Goal: Transaction & Acquisition: Purchase product/service

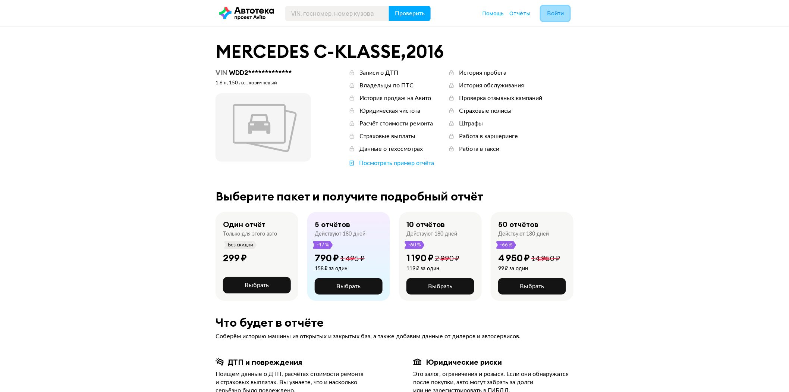
click at [556, 18] on button "Войти" at bounding box center [555, 13] width 29 height 15
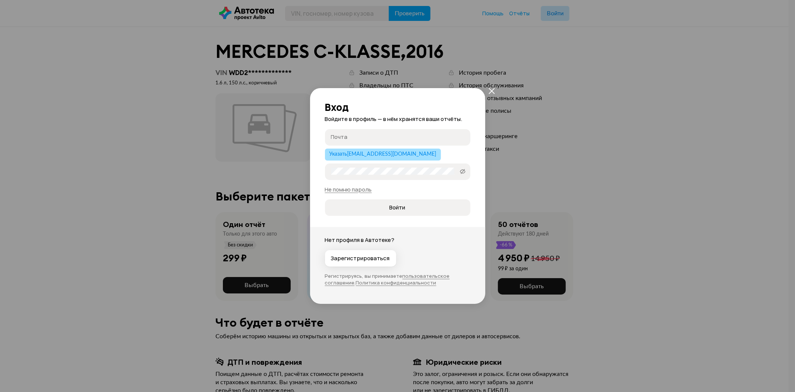
type input "[EMAIL_ADDRESS][DOMAIN_NAME]"
click at [386, 207] on span "Войти" at bounding box center [397, 207] width 133 height 7
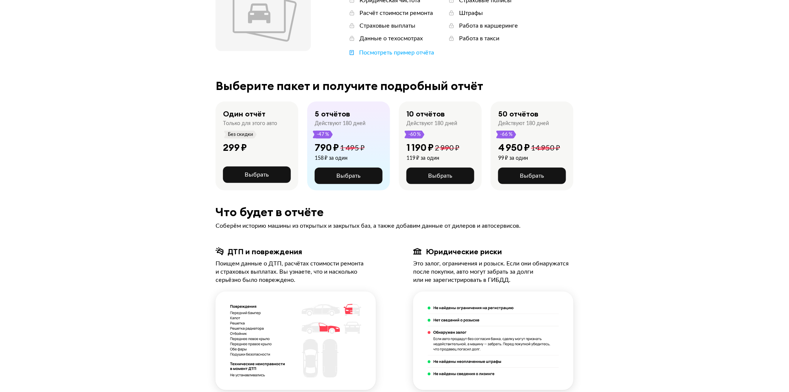
scroll to position [166, 0]
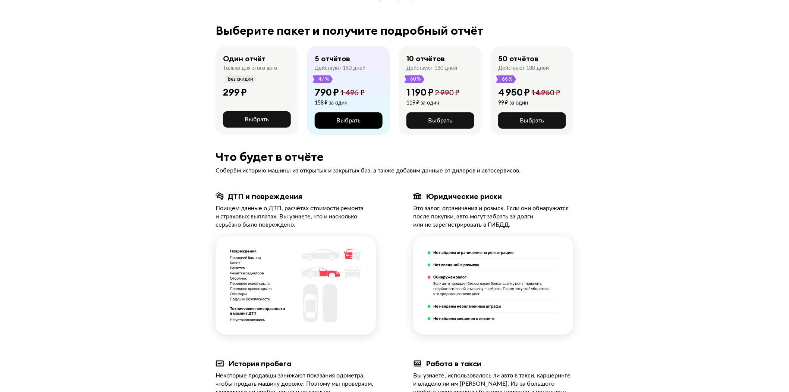
click at [342, 120] on span "Выбрать" at bounding box center [349, 120] width 24 height 6
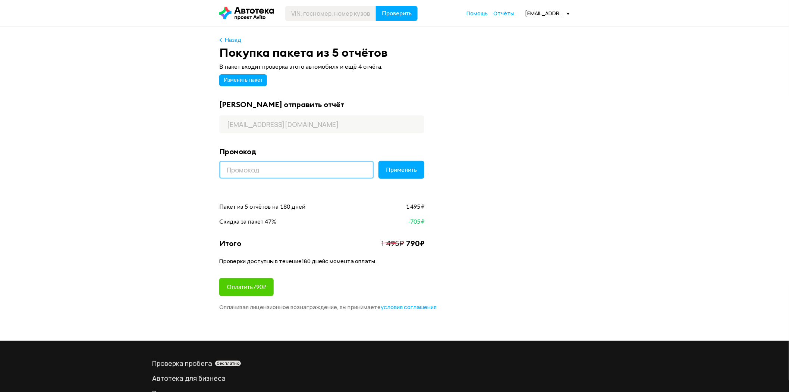
click at [249, 164] on input at bounding box center [296, 170] width 155 height 18
click at [415, 167] on span "Применить" at bounding box center [401, 170] width 31 height 6
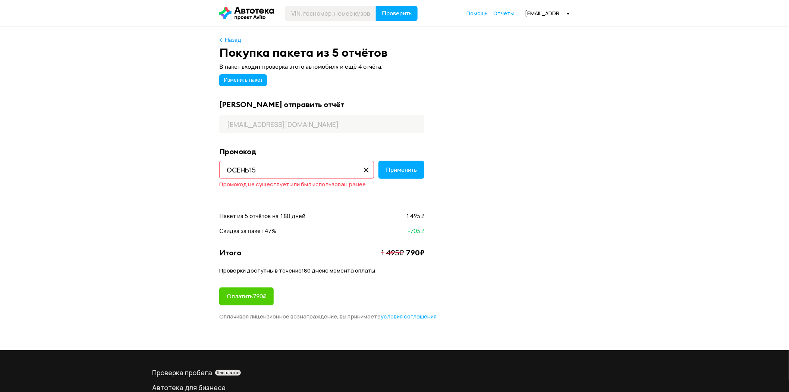
drag, startPoint x: 270, startPoint y: 170, endPoint x: 252, endPoint y: 169, distance: 18.3
click at [252, 169] on input "ОСЕНЬ15" at bounding box center [296, 170] width 155 height 18
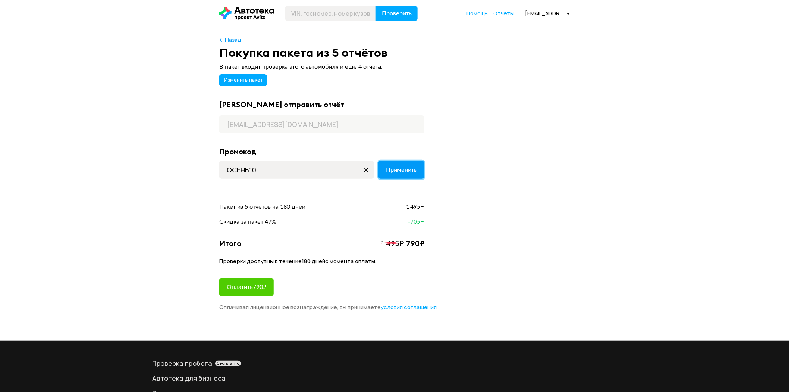
click at [409, 175] on button "Применить" at bounding box center [401, 170] width 46 height 18
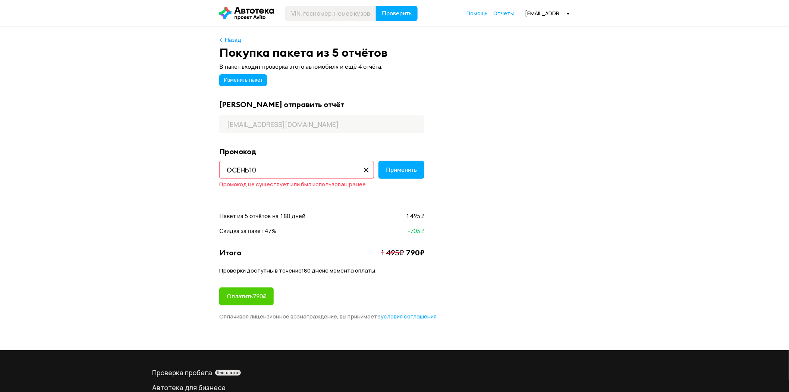
drag, startPoint x: 274, startPoint y: 173, endPoint x: 251, endPoint y: 170, distance: 23.2
click at [250, 172] on input "ОСЕНЬ10" at bounding box center [296, 170] width 155 height 18
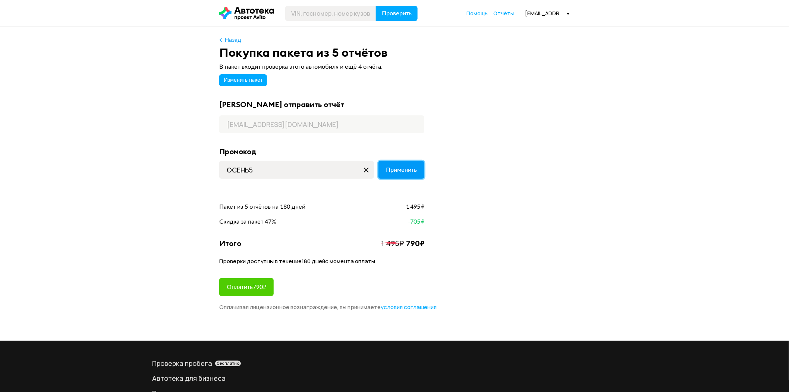
drag, startPoint x: 405, startPoint y: 169, endPoint x: 392, endPoint y: 172, distance: 13.4
click at [404, 169] on span "Применить" at bounding box center [401, 170] width 31 height 6
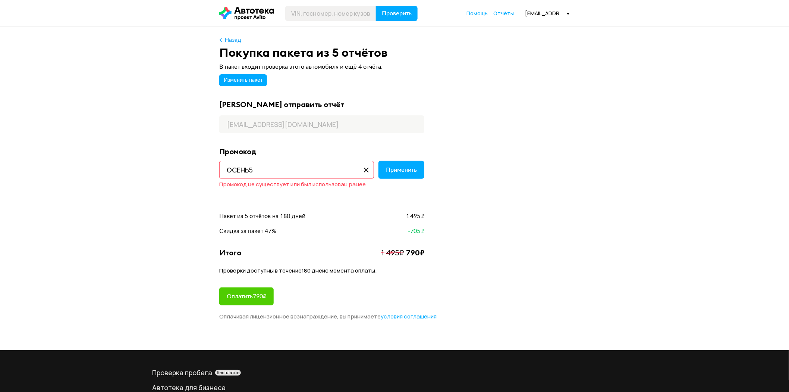
drag, startPoint x: 267, startPoint y: 171, endPoint x: 251, endPoint y: 170, distance: 16.8
click at [251, 170] on input "ОСЕНЬ5" at bounding box center [296, 170] width 155 height 18
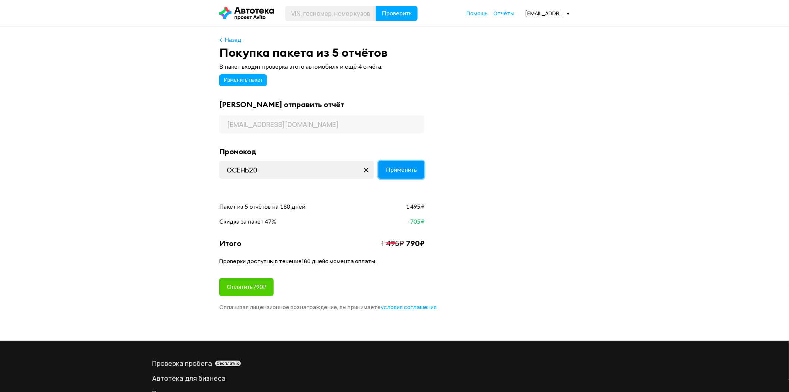
click at [403, 172] on span "Применить" at bounding box center [401, 170] width 31 height 6
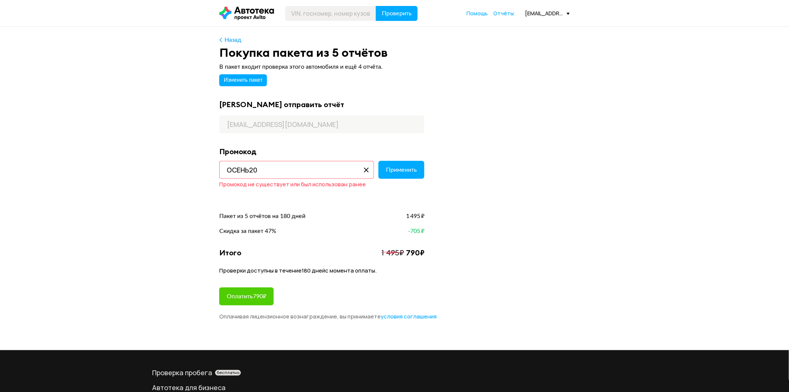
drag, startPoint x: 284, startPoint y: 173, endPoint x: 251, endPoint y: 169, distance: 33.4
click at [251, 169] on input "ОСЕНЬ20" at bounding box center [296, 170] width 155 height 18
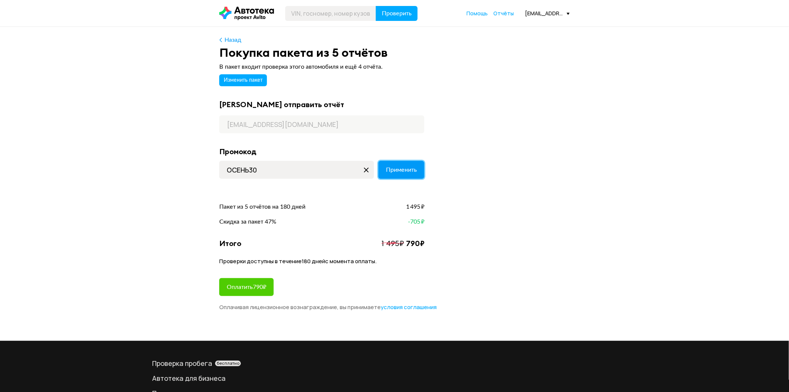
click at [411, 162] on button "Применить" at bounding box center [401, 170] width 46 height 18
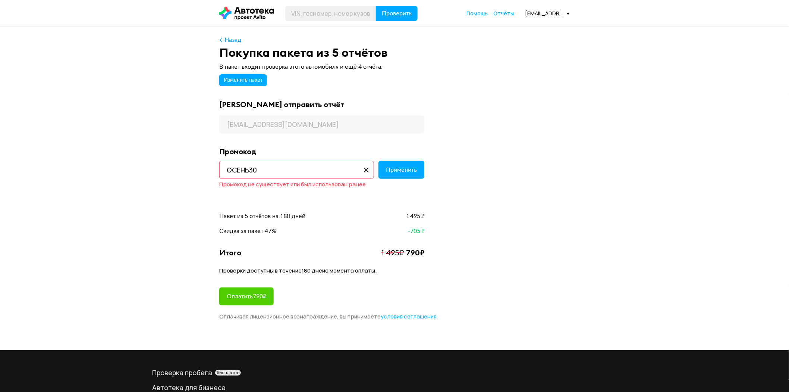
drag, startPoint x: 260, startPoint y: 172, endPoint x: 249, endPoint y: 173, distance: 10.5
click at [248, 173] on input "ОСЕНЬ30" at bounding box center [296, 170] width 155 height 18
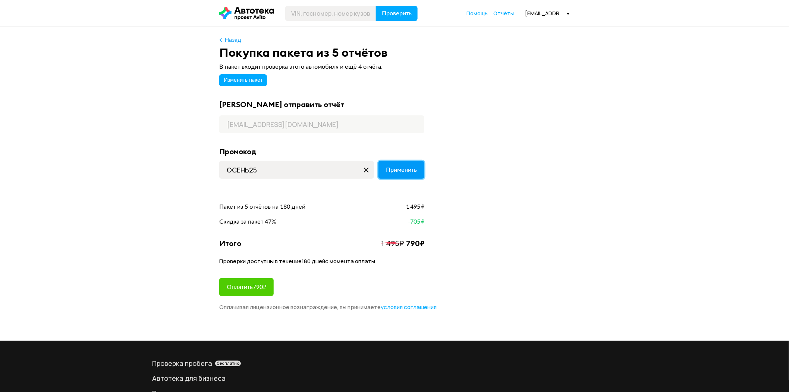
click at [411, 169] on span "Применить" at bounding box center [401, 170] width 31 height 6
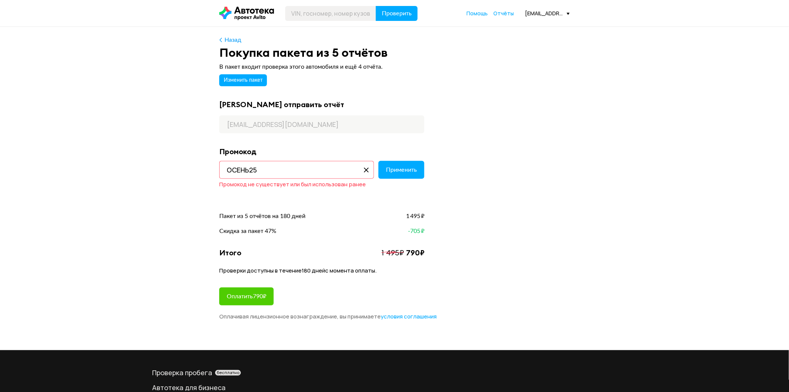
drag, startPoint x: 269, startPoint y: 169, endPoint x: 251, endPoint y: 172, distance: 18.0
click at [251, 172] on input "ОСЕНЬ25" at bounding box center [296, 170] width 155 height 18
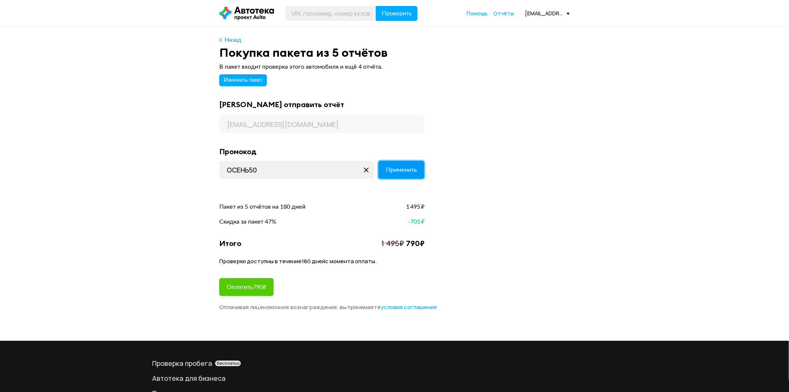
click at [417, 170] on button "Применить" at bounding box center [401, 170] width 46 height 18
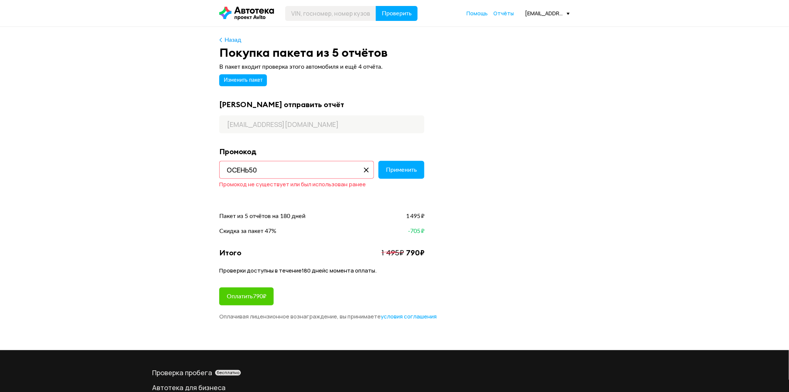
drag, startPoint x: 273, startPoint y: 168, endPoint x: 251, endPoint y: 173, distance: 22.6
click at [251, 173] on input "ОСЕНЬ50" at bounding box center [296, 170] width 155 height 18
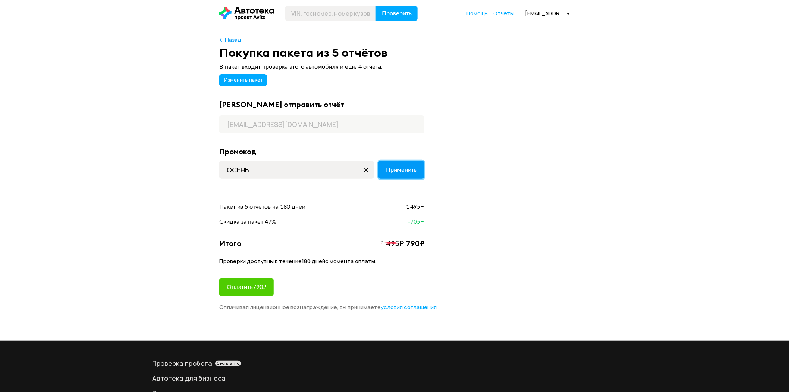
click at [405, 167] on span "Применить" at bounding box center [401, 170] width 31 height 6
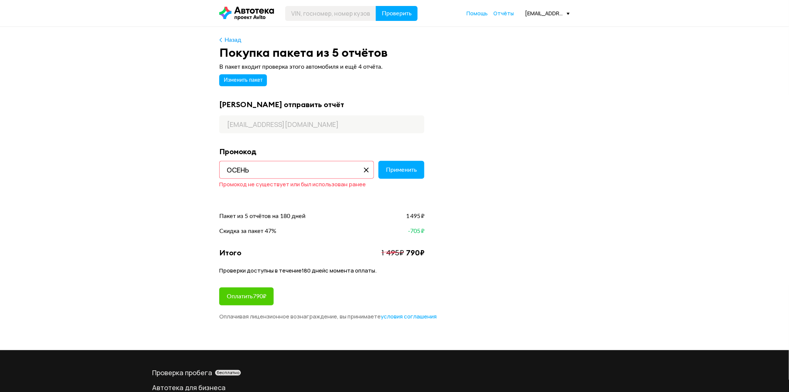
drag, startPoint x: 270, startPoint y: 168, endPoint x: 149, endPoint y: 163, distance: 120.9
click at [150, 163] on div "Назад Покупка пакета из 5 отчётов В пакет входит проверка этого автомобиля и ещ…" at bounding box center [394, 188] width 789 height 323
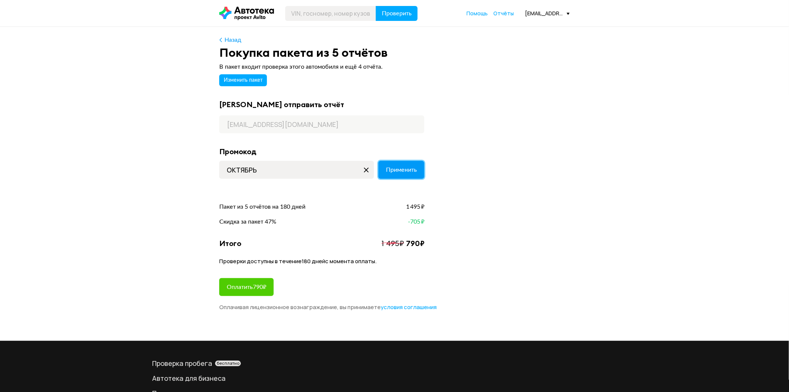
click at [422, 169] on button "Применить" at bounding box center [401, 170] width 46 height 18
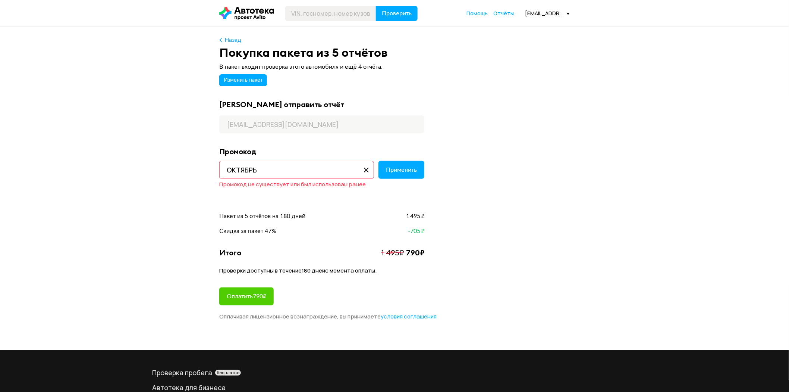
click at [287, 173] on input "ОКТЯБРЬ" at bounding box center [296, 170] width 155 height 18
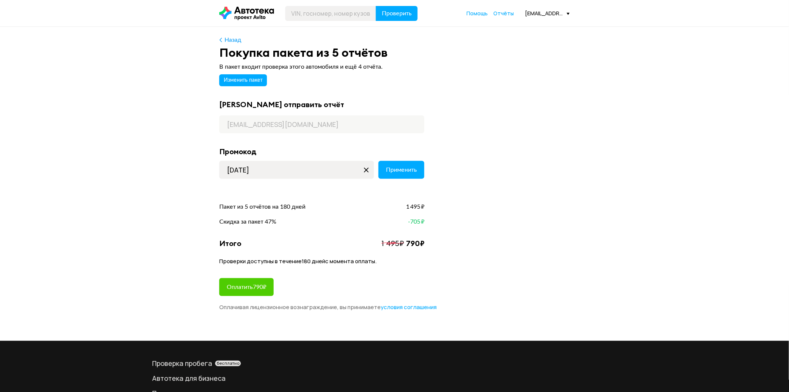
click at [430, 177] on div "В пакет входит проверка этого автомобиля и ещё 4 отчёта. Изменить пакет Куда от…" at bounding box center [394, 186] width 351 height 248
drag, startPoint x: 415, startPoint y: 170, endPoint x: 327, endPoint y: 174, distance: 88.1
click at [415, 170] on span "Применить" at bounding box center [401, 170] width 31 height 6
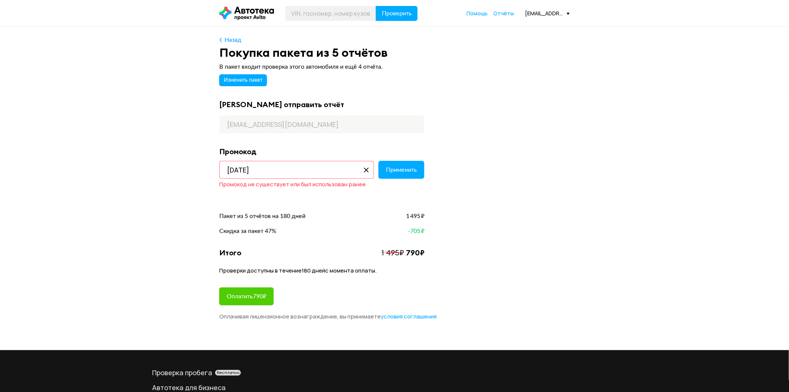
drag, startPoint x: 275, startPoint y: 170, endPoint x: 259, endPoint y: 170, distance: 16.0
click at [259, 170] on input "ОКТЯБРЬ5" at bounding box center [296, 170] width 155 height 18
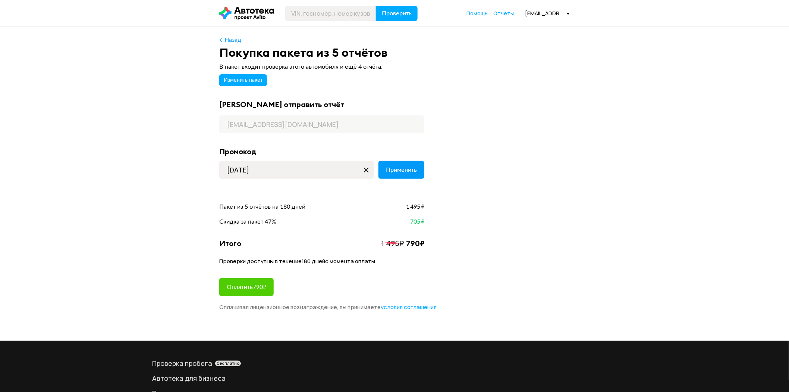
click at [409, 161] on div "Промокод Эта скидка не такая выгодная Вернуть прошлую скидку ОКТЯБРЬ10 Применить" at bounding box center [321, 167] width 205 height 40
click at [396, 167] on span "Применить" at bounding box center [401, 170] width 31 height 6
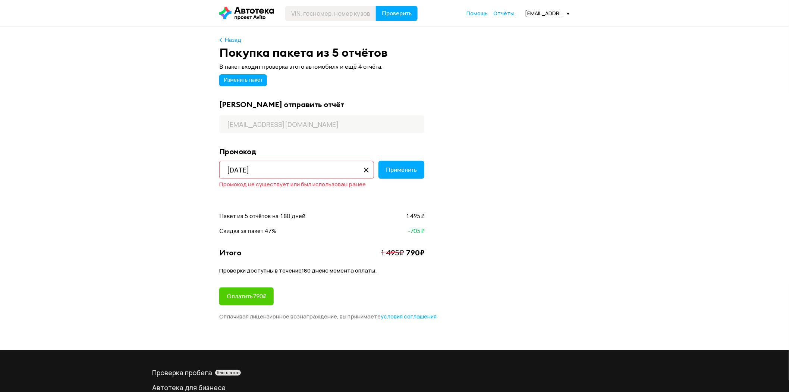
drag, startPoint x: 275, startPoint y: 170, endPoint x: 262, endPoint y: 170, distance: 13.1
click at [262, 170] on input "ОКТЯБРЬ10" at bounding box center [296, 170] width 155 height 18
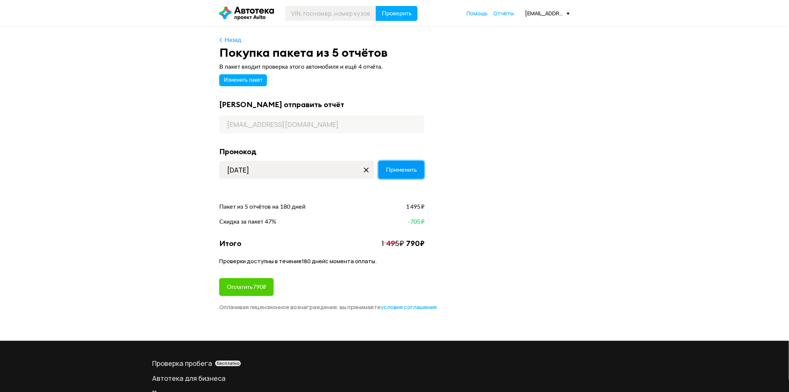
click at [387, 167] on span "Применить" at bounding box center [401, 170] width 31 height 6
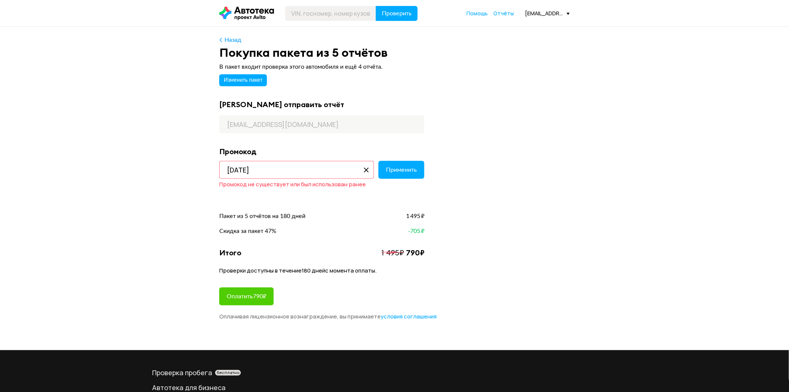
drag, startPoint x: 266, startPoint y: 169, endPoint x: 261, endPoint y: 172, distance: 5.7
click at [261, 172] on input "ОКТЯБРЬ15" at bounding box center [296, 170] width 155 height 18
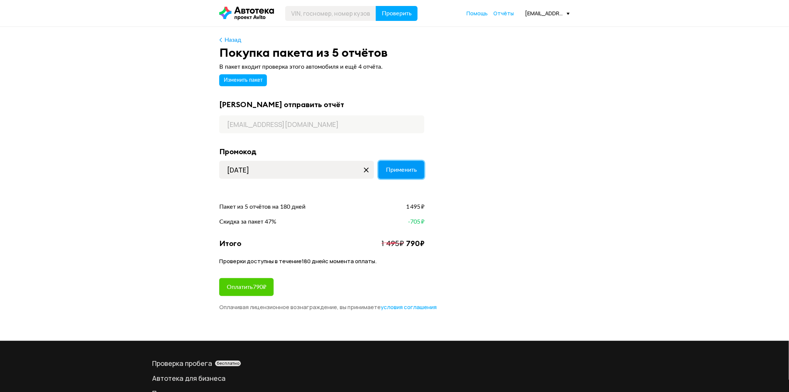
click at [385, 169] on button "Применить" at bounding box center [401, 170] width 46 height 18
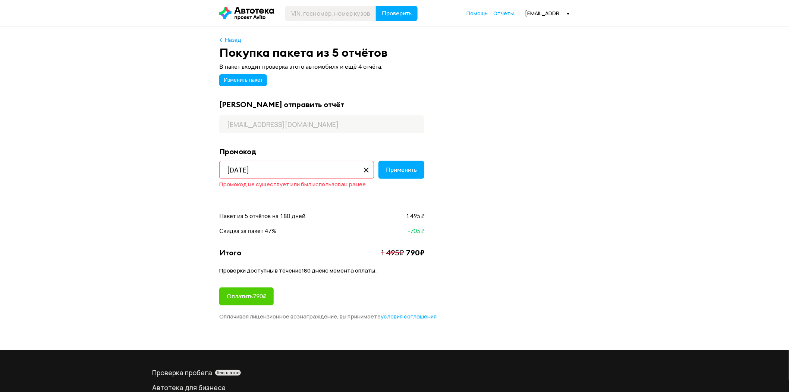
drag, startPoint x: 270, startPoint y: 170, endPoint x: 258, endPoint y: 168, distance: 12.4
click at [258, 168] on input "ОКТЯБРЬ20" at bounding box center [296, 170] width 155 height 18
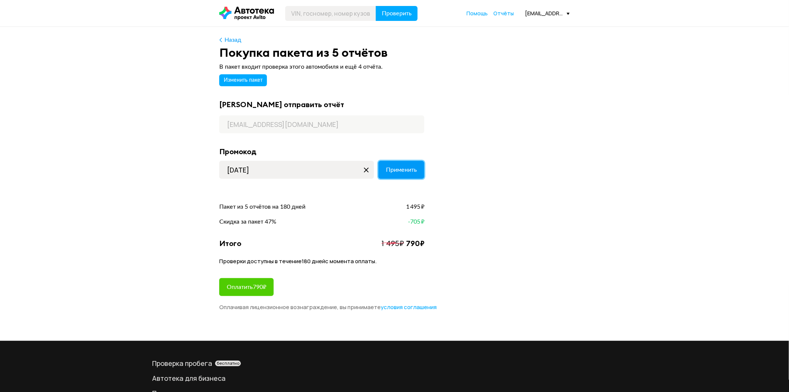
click at [389, 171] on span "Применить" at bounding box center [401, 170] width 31 height 6
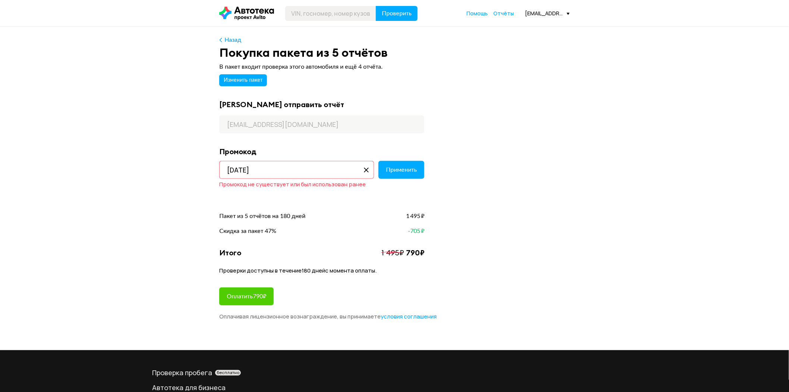
drag, startPoint x: 279, startPoint y: 170, endPoint x: 258, endPoint y: 170, distance: 20.5
click at [258, 170] on input "ОКТЯБРЬ30" at bounding box center [296, 170] width 155 height 18
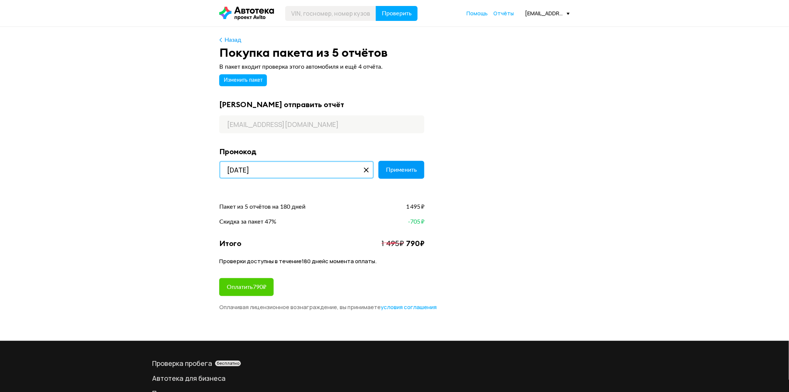
type input "ОКТЯБРЬ40"
click at [396, 169] on span "Применить" at bounding box center [401, 170] width 31 height 6
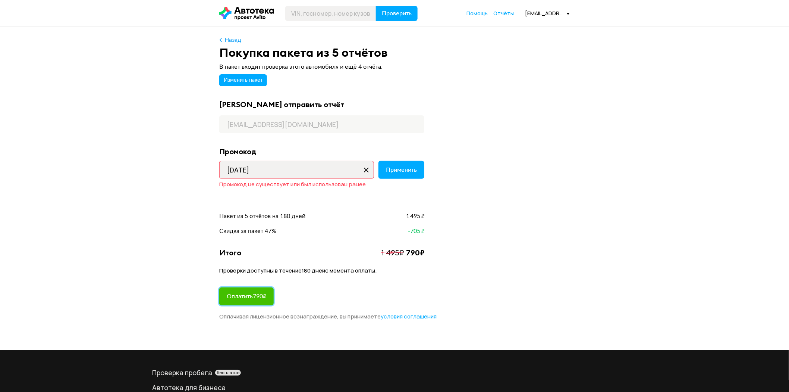
click at [247, 296] on span "Оплатить 790 ₽" at bounding box center [247, 296] width 40 height 6
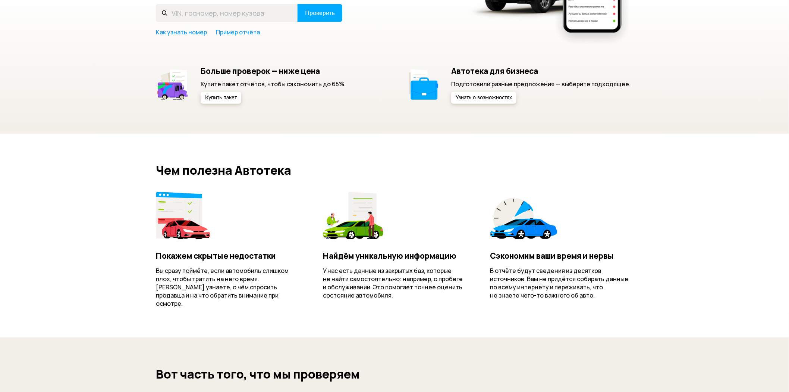
scroll to position [83, 0]
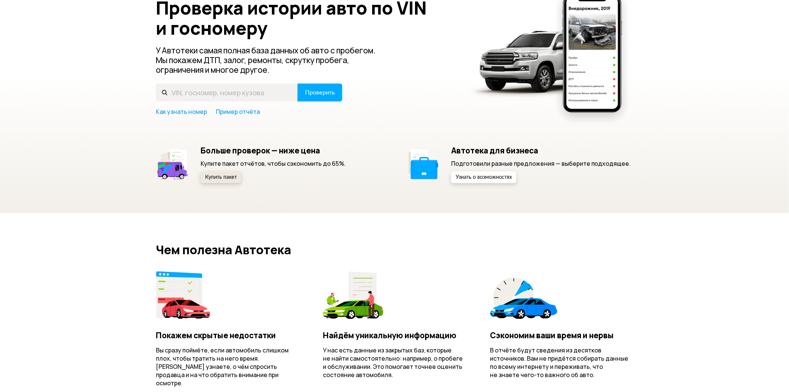
click at [227, 177] on span "Купить пакет" at bounding box center [221, 177] width 32 height 5
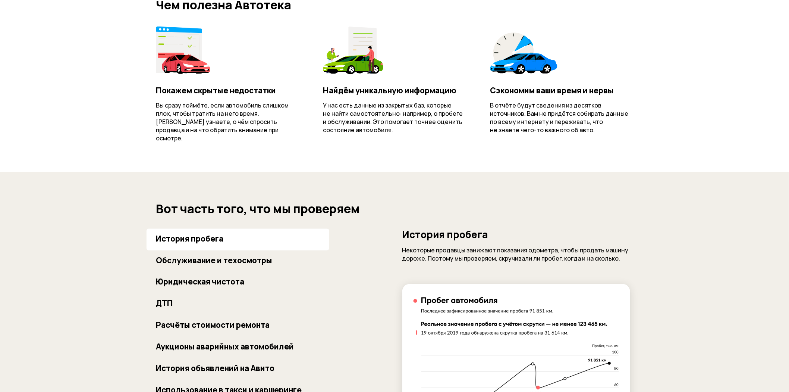
scroll to position [538, 0]
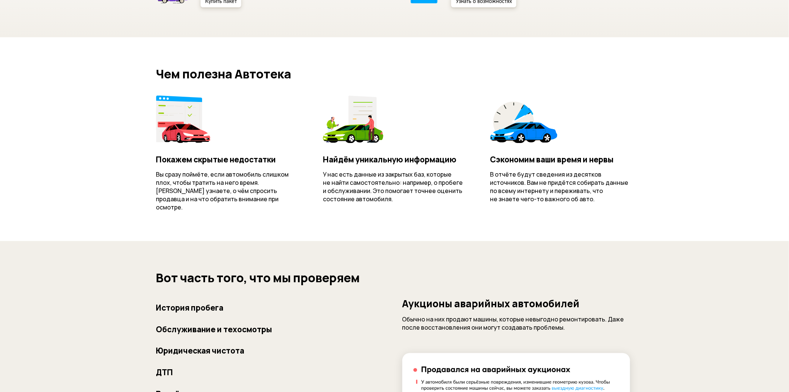
scroll to position [124, 0]
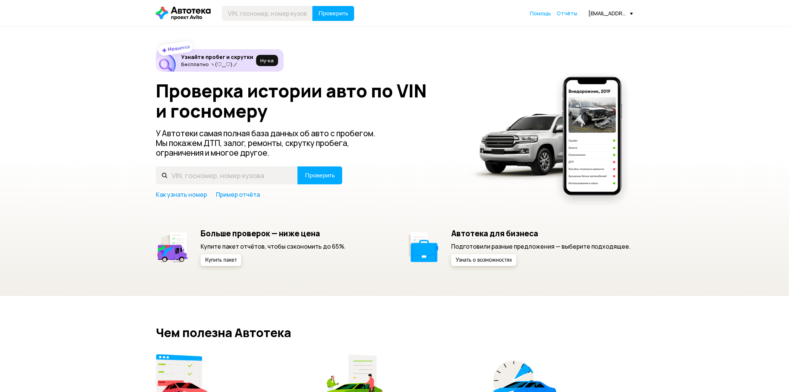
click at [235, 165] on div "Проверка истории авто по VIN и госномеру У Автотеки самая полная база данных об…" at bounding box center [394, 140] width 477 height 118
click at [215, 261] on span "Купить пакет" at bounding box center [221, 259] width 32 height 5
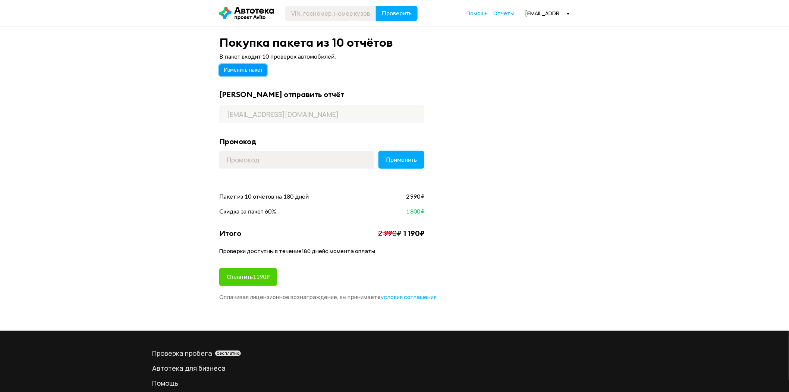
click at [241, 71] on span "Изменить пакет" at bounding box center [243, 69] width 39 height 5
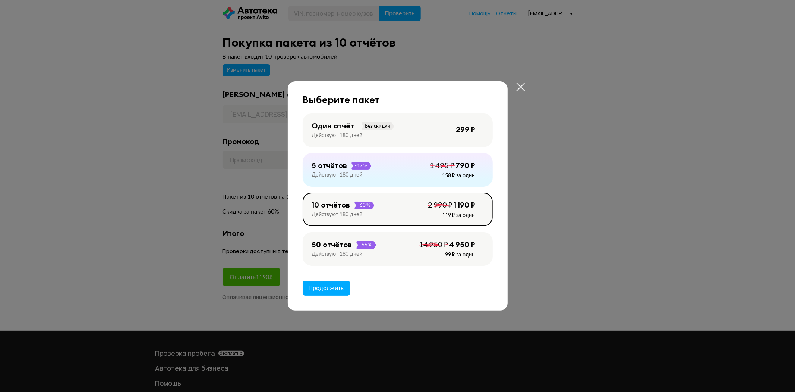
click at [383, 173] on div "5 отчётов -47 % Действуют 180 дней 790 ₽ 1 495 ₽ 158 ₽ за один" at bounding box center [398, 170] width 190 height 34
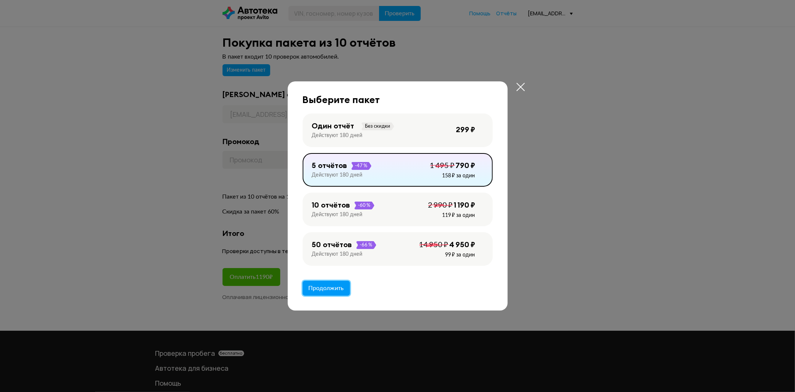
click at [330, 291] on span "Продолжить" at bounding box center [326, 288] width 35 height 6
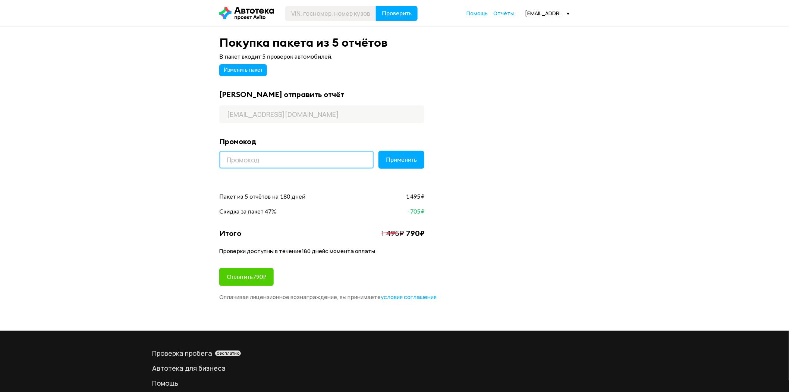
click at [266, 161] on input at bounding box center [296, 160] width 155 height 18
paste input "KINOTEKA"
type input "KINOTEKA"
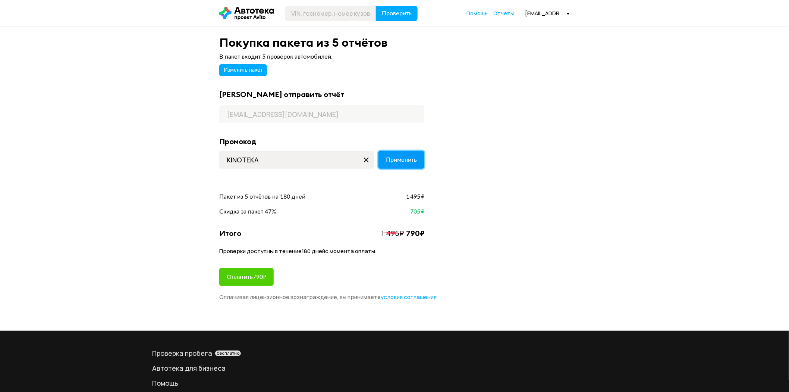
click at [408, 159] on span "Применить" at bounding box center [401, 160] width 31 height 6
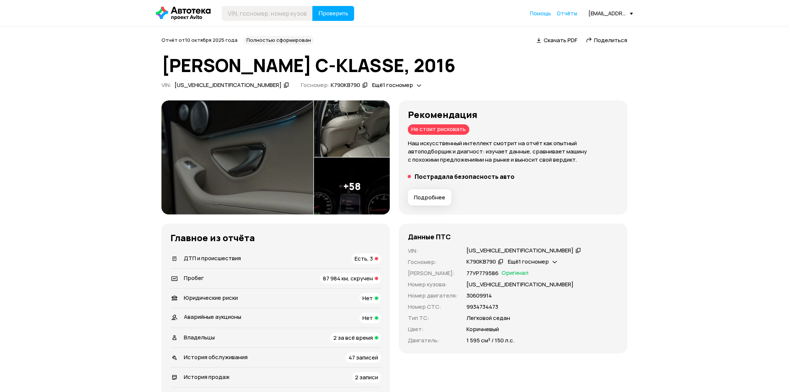
click at [431, 197] on span "Подробнее" at bounding box center [429, 197] width 31 height 7
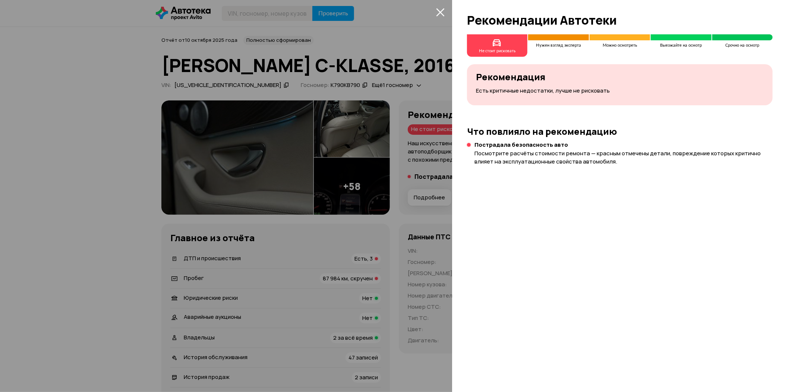
click at [509, 147] on h4 "Пострадала безопасность авто" at bounding box center [624, 144] width 298 height 7
click at [440, 12] on icon "закрыть" at bounding box center [440, 12] width 8 height 8
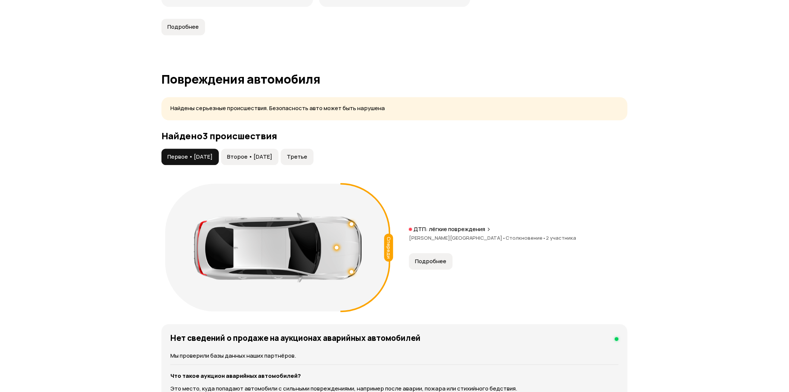
scroll to position [787, 0]
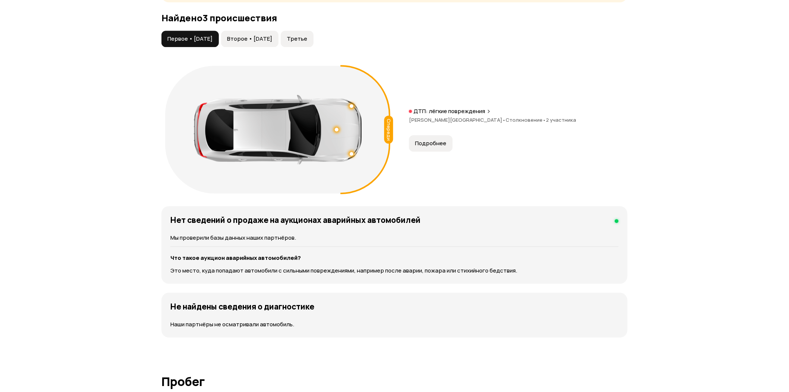
click at [265, 39] on span "Второе • [DATE]" at bounding box center [249, 38] width 45 height 7
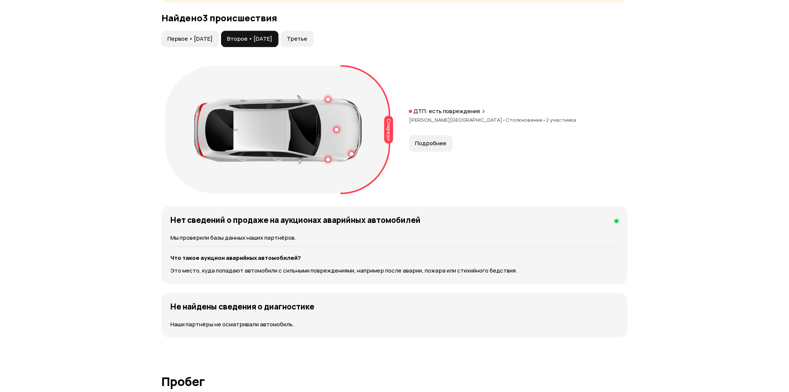
click at [307, 42] on span "Третье" at bounding box center [297, 38] width 21 height 7
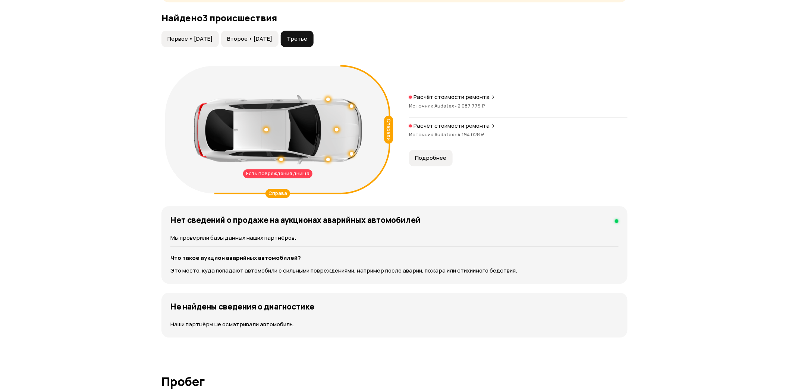
click at [264, 40] on span "Второе • [DATE]" at bounding box center [249, 38] width 45 height 7
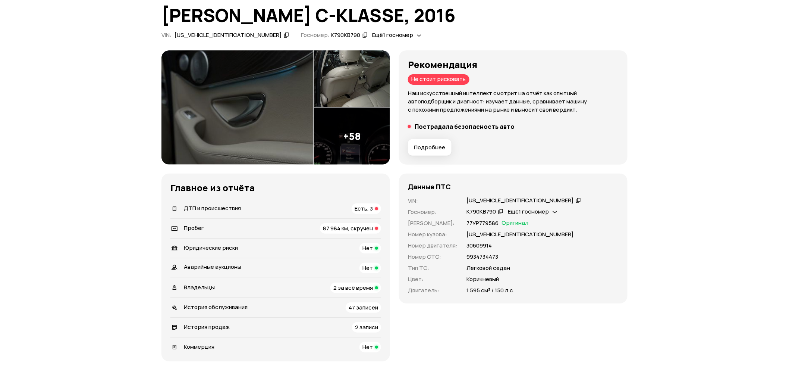
scroll to position [124, 0]
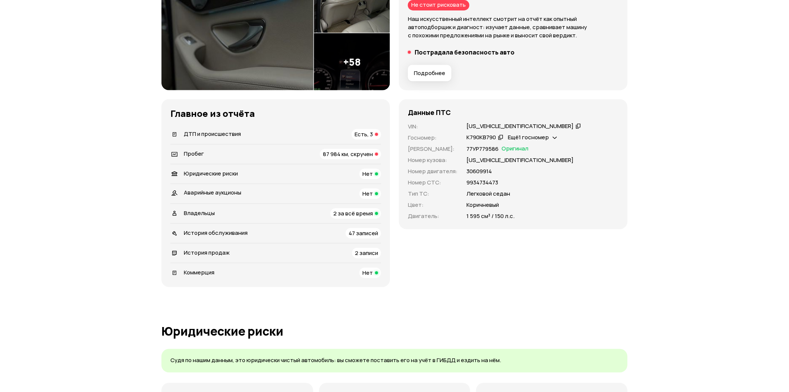
click at [210, 149] on div "Пробег 87 984 км, скручен" at bounding box center [275, 154] width 211 height 10
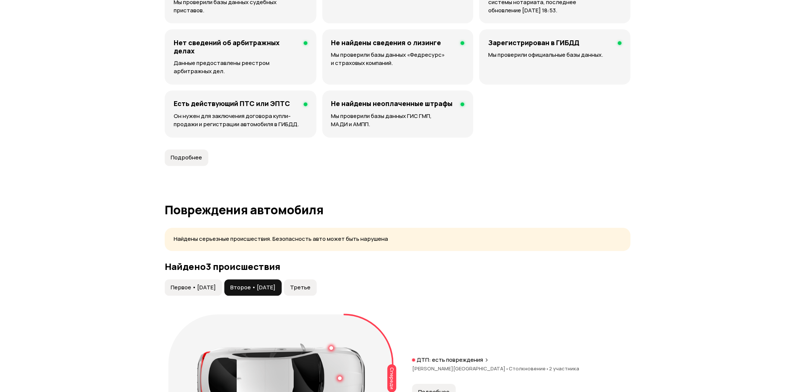
scroll to position [787, 0]
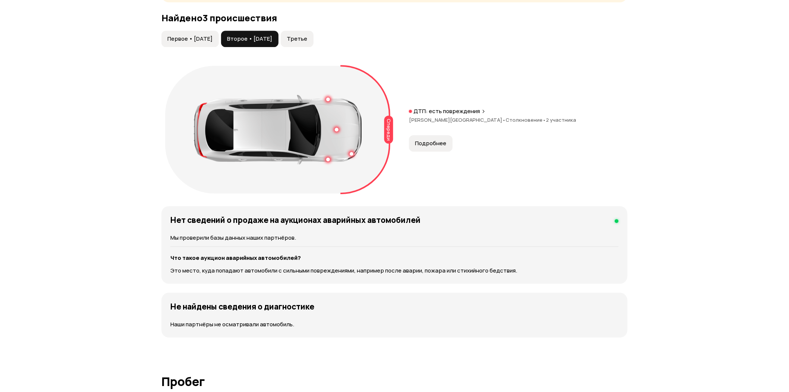
click at [307, 38] on span "Третье" at bounding box center [297, 38] width 21 height 7
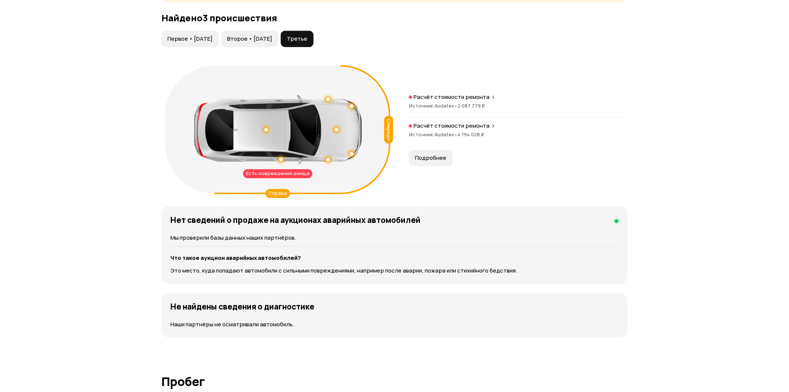
click at [193, 39] on span "Первое • [DATE]" at bounding box center [189, 38] width 45 height 7
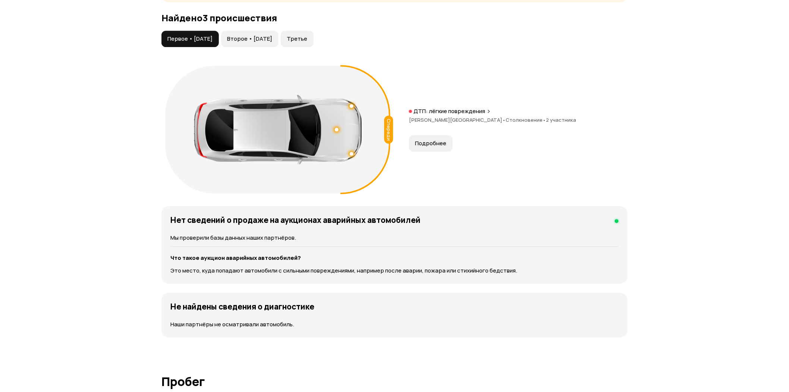
click at [257, 40] on span "Второе • [DATE]" at bounding box center [249, 38] width 45 height 7
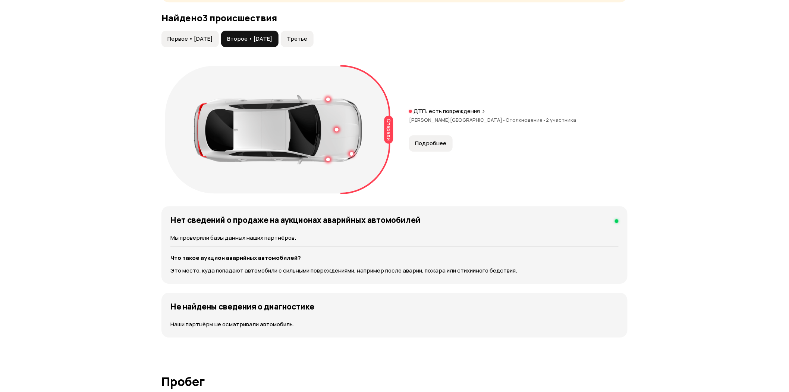
click at [331, 97] on div at bounding box center [278, 129] width 168 height 69
click at [430, 142] on span "Подробнее" at bounding box center [430, 142] width 31 height 7
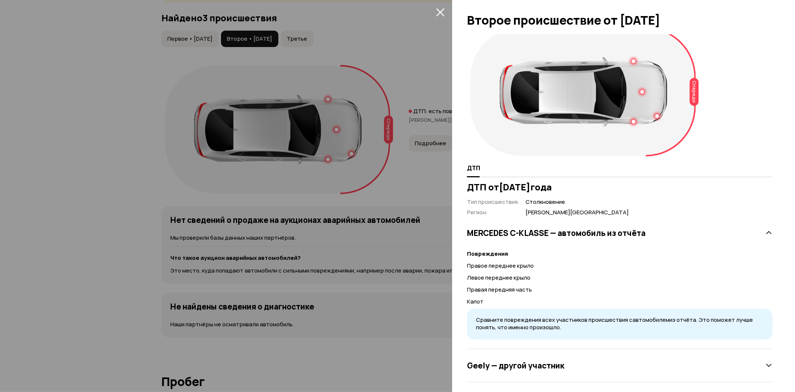
scroll to position [15, 0]
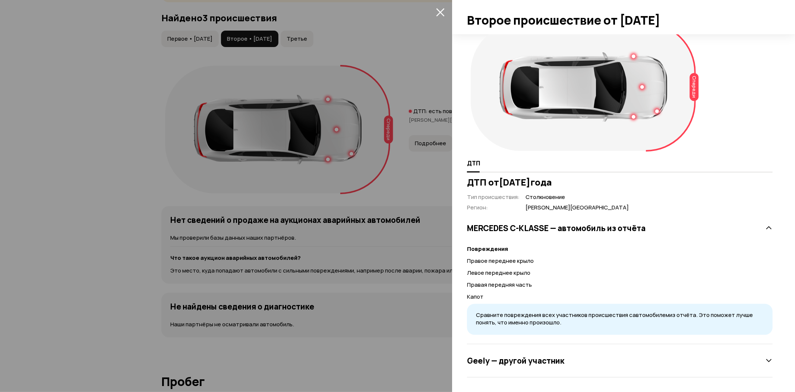
click at [549, 353] on div "Geely — другой участник" at bounding box center [620, 360] width 306 height 15
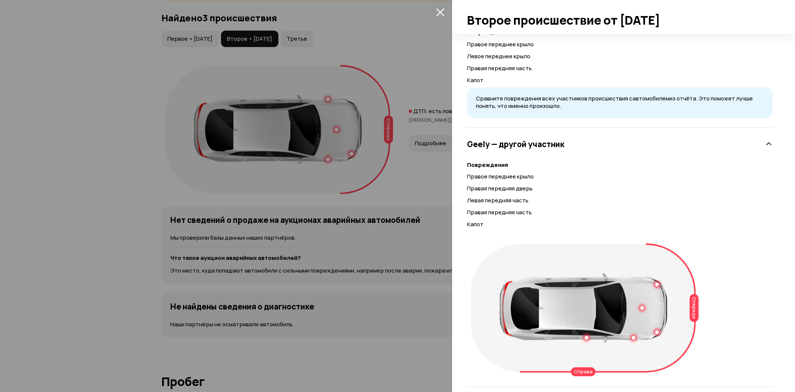
scroll to position [241, 0]
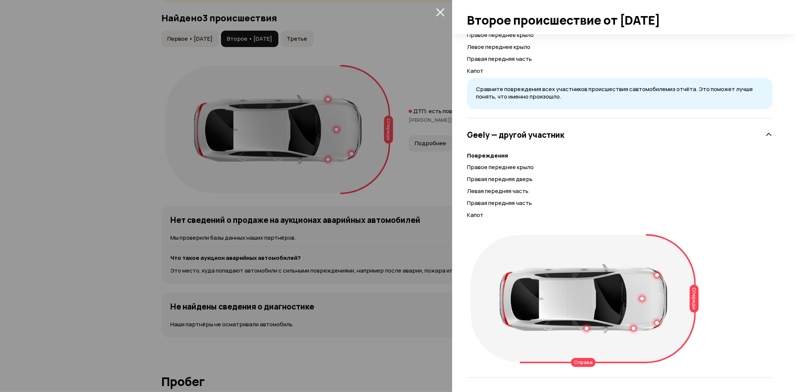
click at [565, 133] on div "Geely — другой участник" at bounding box center [620, 134] width 306 height 15
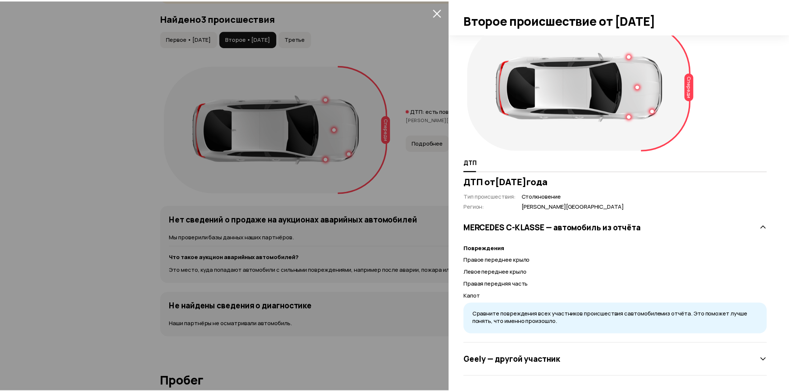
scroll to position [15, 0]
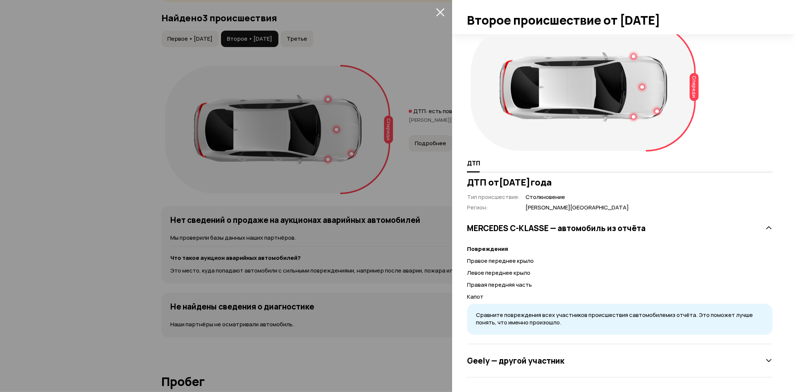
click at [161, 177] on div at bounding box center [397, 196] width 795 height 392
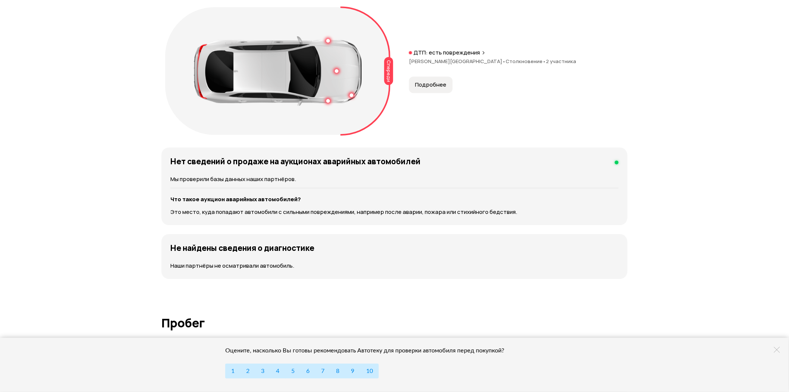
scroll to position [953, 0]
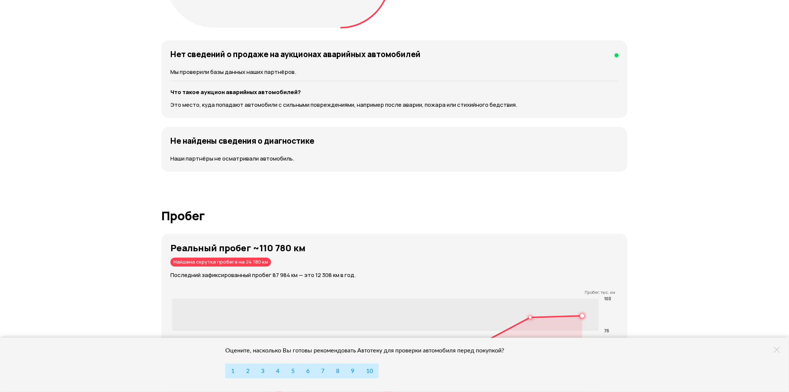
click at [778, 350] on icon at bounding box center [777, 349] width 6 height 6
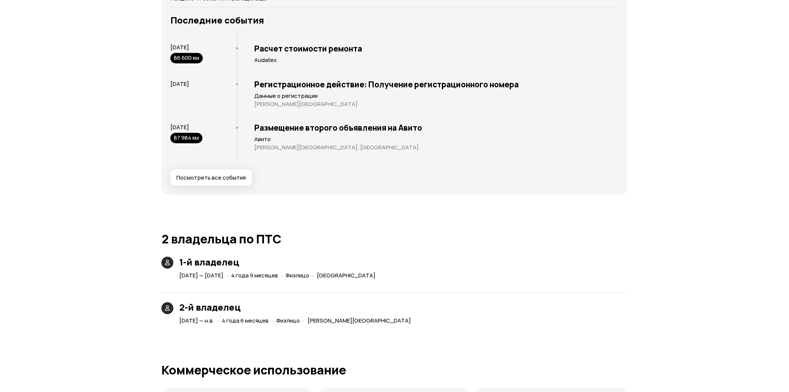
scroll to position [1367, 0]
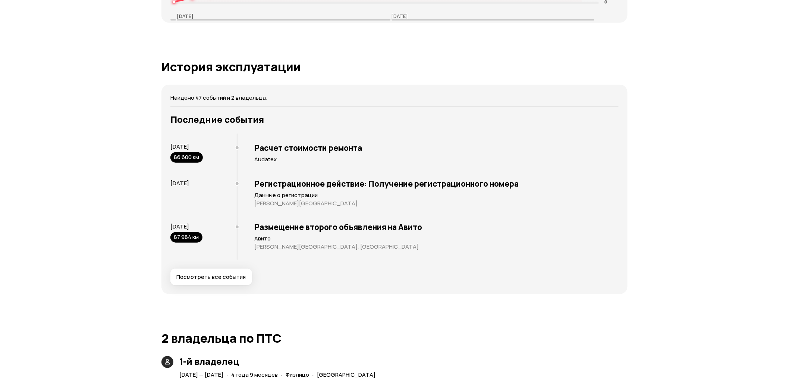
click at [271, 148] on h3 "Расчет стоимости ремонта" at bounding box center [436, 148] width 364 height 10
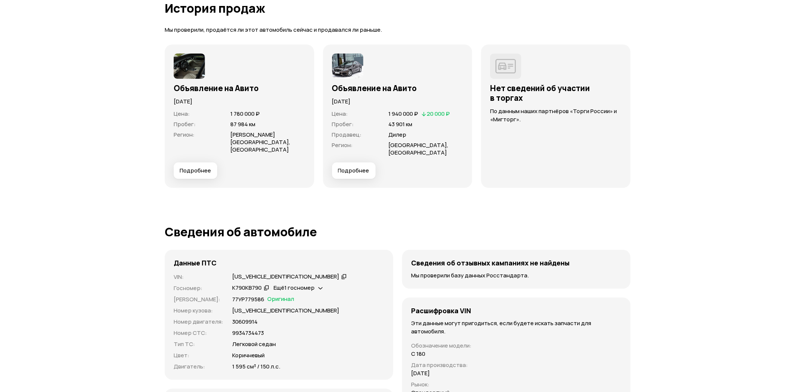
scroll to position [2071, 0]
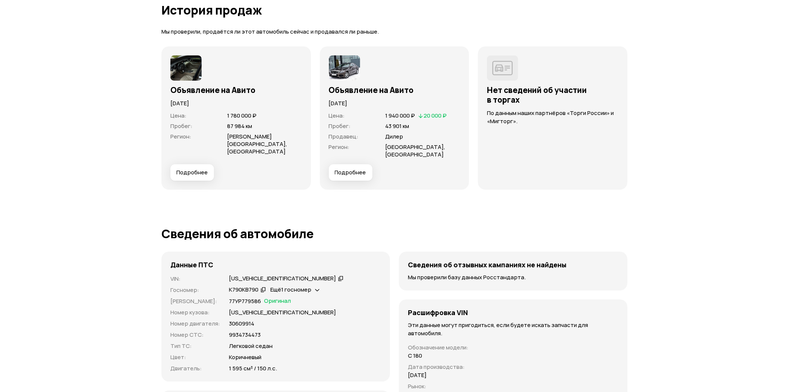
click at [356, 169] on span "Подробнее" at bounding box center [350, 172] width 31 height 7
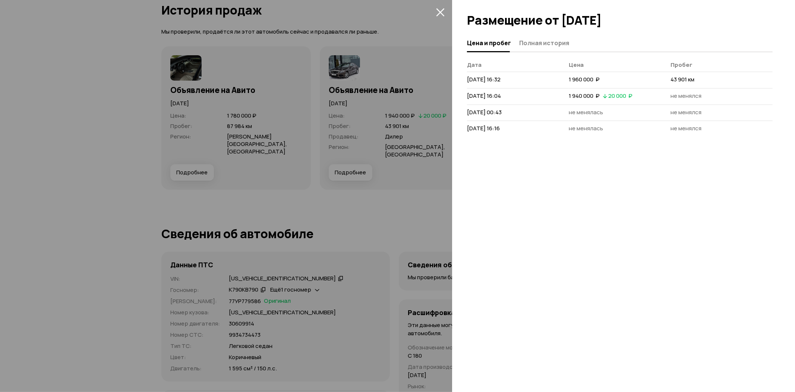
click at [364, 106] on div at bounding box center [397, 196] width 795 height 392
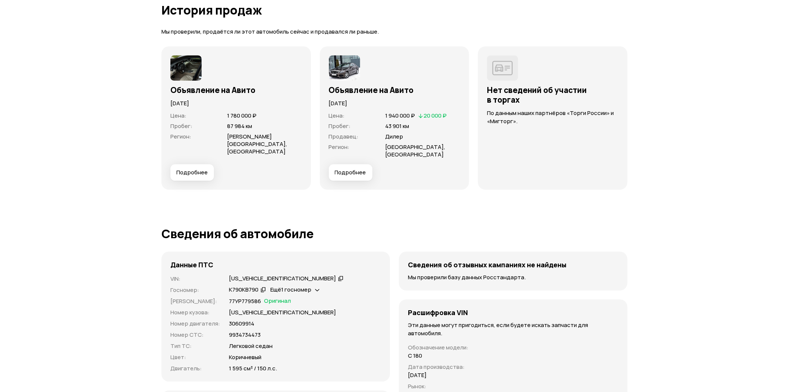
click at [348, 70] on img at bounding box center [344, 67] width 31 height 25
click at [342, 70] on img at bounding box center [344, 67] width 31 height 25
click at [353, 155] on div "Цена : 1 940 000 ₽   20 000 ₽ Пробег : 43 901 км Продавец : Дилер Регион : Калу…" at bounding box center [395, 135] width 132 height 57
click at [356, 169] on span "Подробнее" at bounding box center [350, 172] width 31 height 7
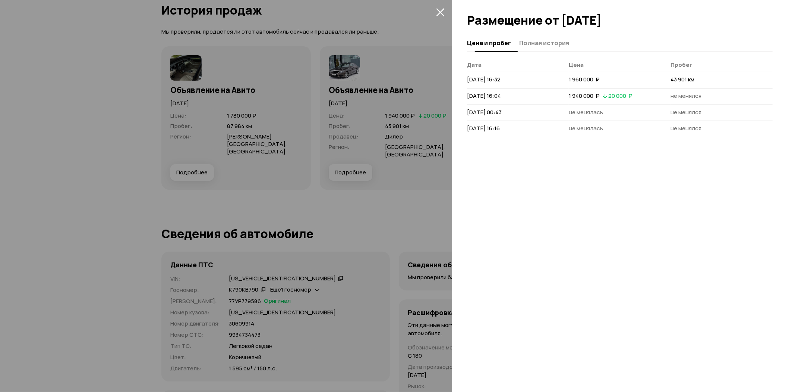
click at [541, 40] on span "Полная история" at bounding box center [544, 42] width 50 height 7
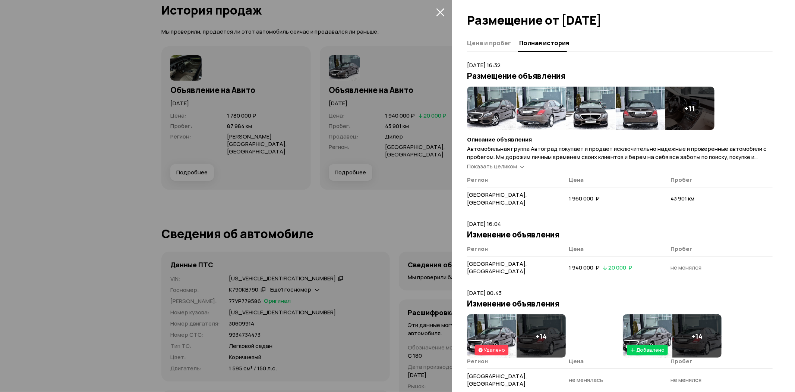
click at [506, 167] on span "Показать целиком" at bounding box center [492, 166] width 50 height 8
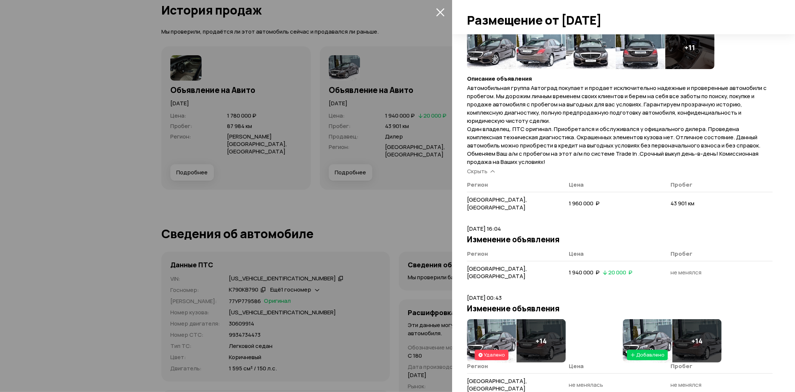
scroll to position [83, 0]
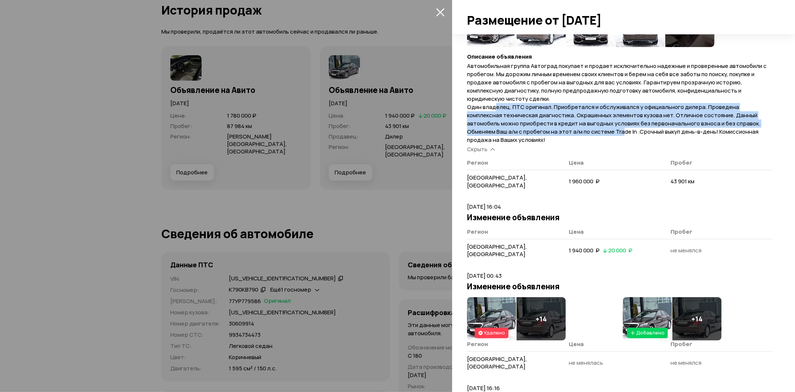
drag, startPoint x: 497, startPoint y: 109, endPoint x: 621, endPoint y: 132, distance: 126.4
click at [621, 132] on span "Автомобильная группа Автоград покупает и продает исключительно надежные и прове…" at bounding box center [617, 103] width 300 height 82
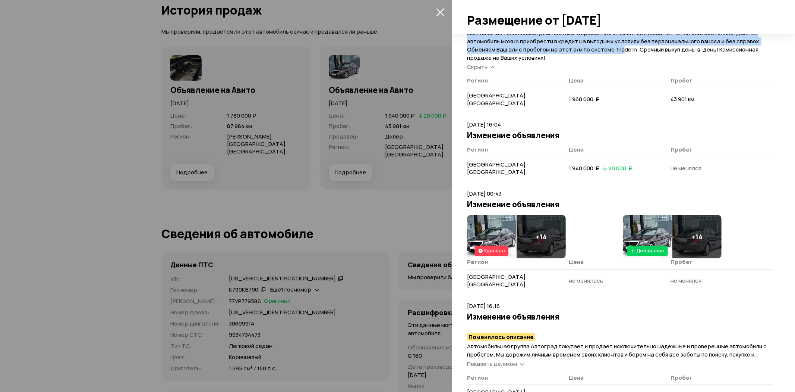
scroll to position [165, 0]
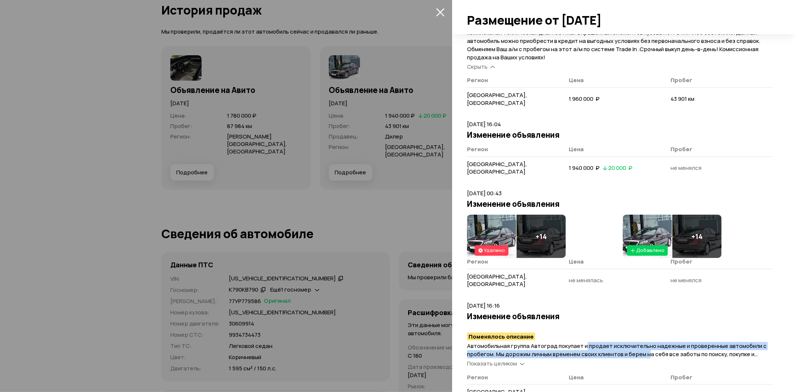
drag, startPoint x: 586, startPoint y: 318, endPoint x: 659, endPoint y: 321, distance: 73.5
click at [664, 342] on span "Автомобильная группа Автоград покупает и продает исключительно надежные и прове…" at bounding box center [617, 383] width 300 height 82
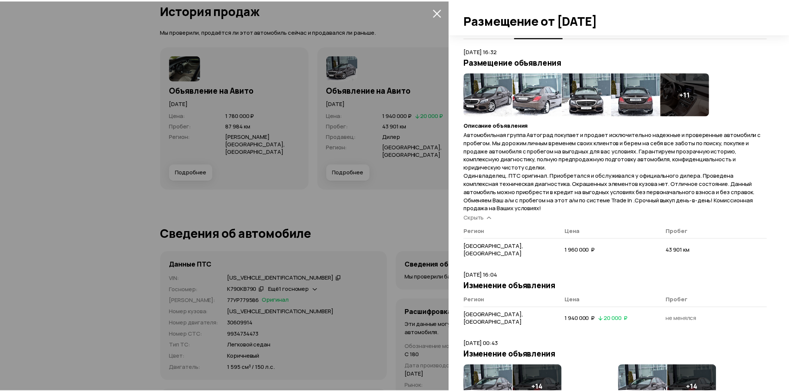
scroll to position [0, 0]
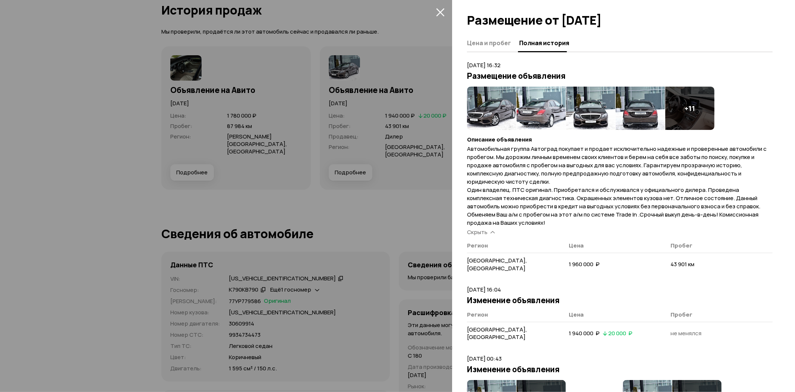
click at [490, 108] on img at bounding box center [491, 108] width 49 height 43
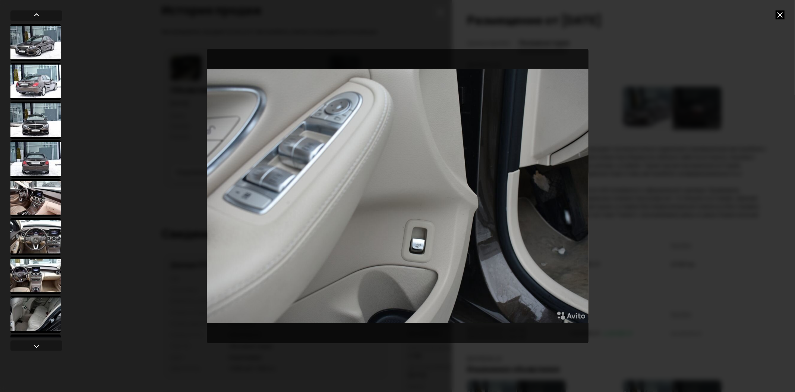
click at [779, 16] on icon at bounding box center [780, 14] width 9 height 9
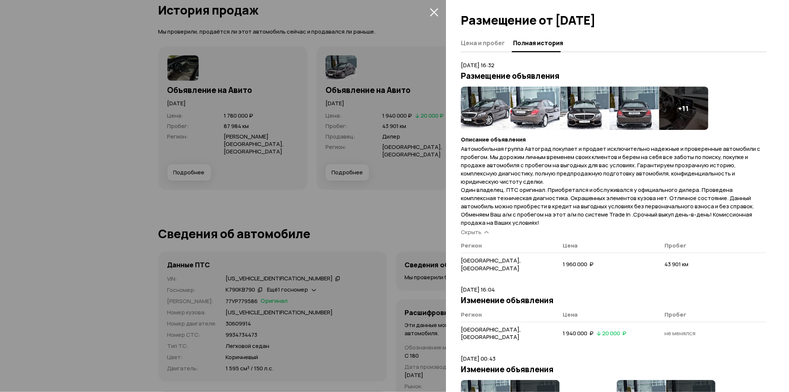
click at [434, 11] on icon "закрыть" at bounding box center [434, 12] width 8 height 8
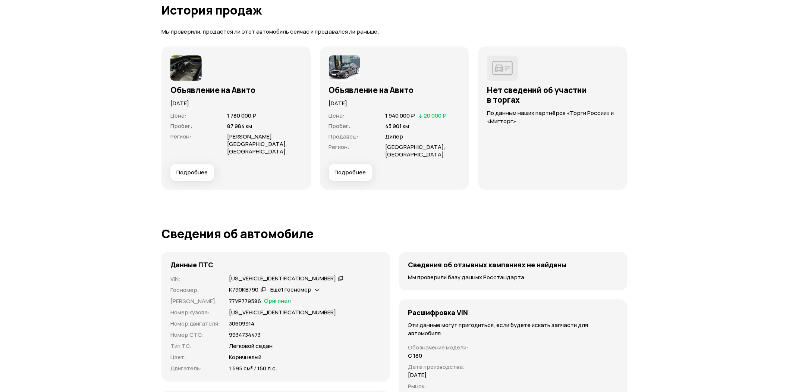
click at [423, 21] on article "История продаж Мы проверили, продаётся ли этот автомобиль сейчас и продавался л…" at bounding box center [394, 96] width 466 height 186
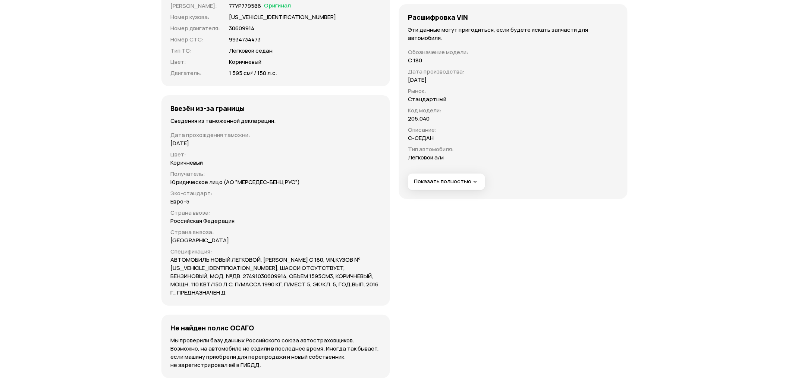
scroll to position [2377, 0]
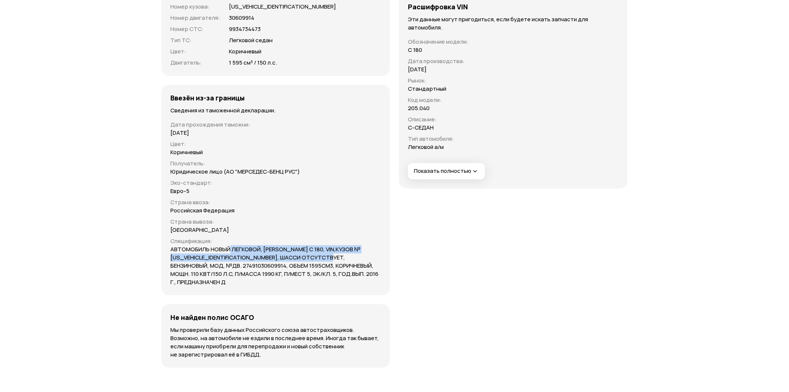
drag, startPoint x: 229, startPoint y: 240, endPoint x: 333, endPoint y: 250, distance: 105.3
click at [333, 250] on p "АВТОМОБИЛЬ НОВЫЙ ЛЕГКОВОЙ, [PERSON_NAME] C 180, VIN,КУЗОВ № [US_VEHICLE_IDENTIF…" at bounding box center [275, 265] width 211 height 41
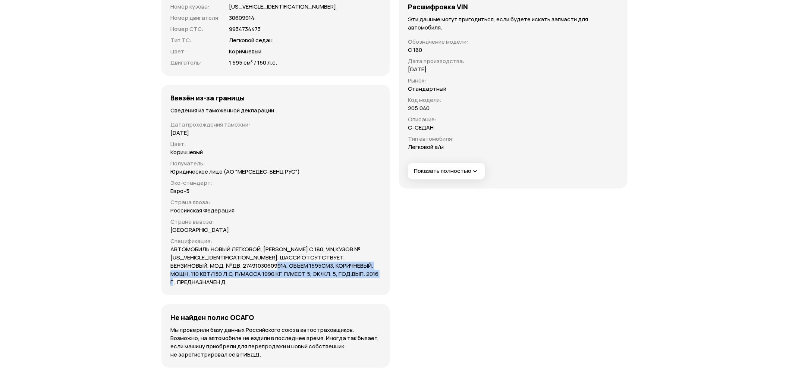
drag, startPoint x: 258, startPoint y: 254, endPoint x: 377, endPoint y: 267, distance: 119.3
click at [377, 267] on p "АВТОМОБИЛЬ НОВЫЙ ЛЕГКОВОЙ, [PERSON_NAME] C 180, VIN,КУЗОВ № [US_VEHICLE_IDENTIF…" at bounding box center [275, 265] width 211 height 41
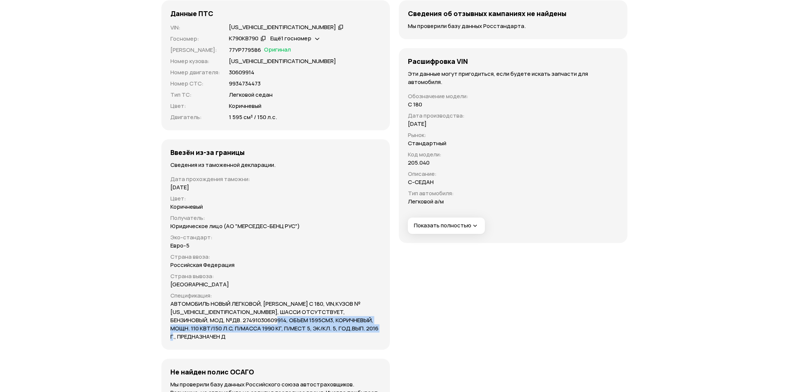
scroll to position [2418, 0]
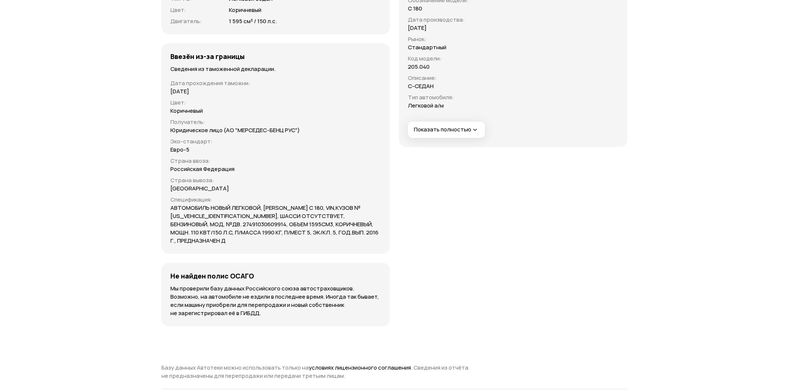
click at [531, 249] on div "Сведения об отзывных кампаниях не найдены Мы проверили базу данных Росстандарта…" at bounding box center [513, 115] width 229 height 421
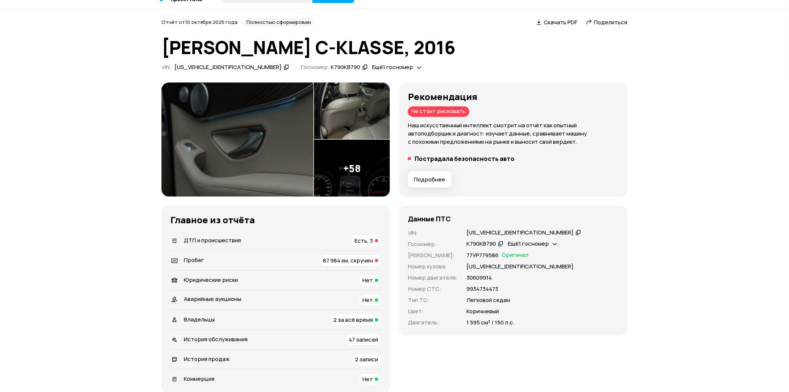
scroll to position [0, 0]
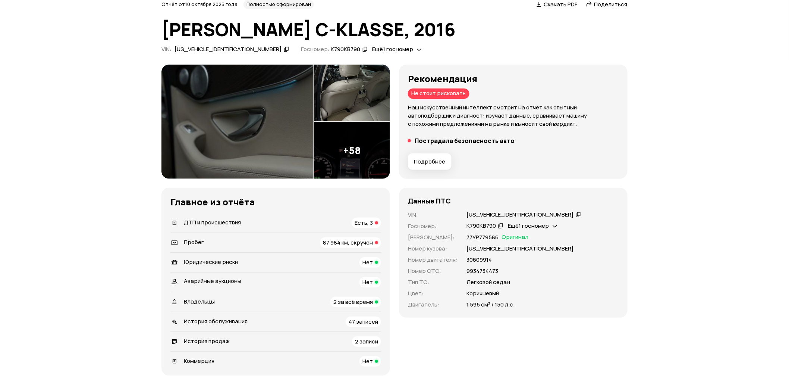
scroll to position [83, 0]
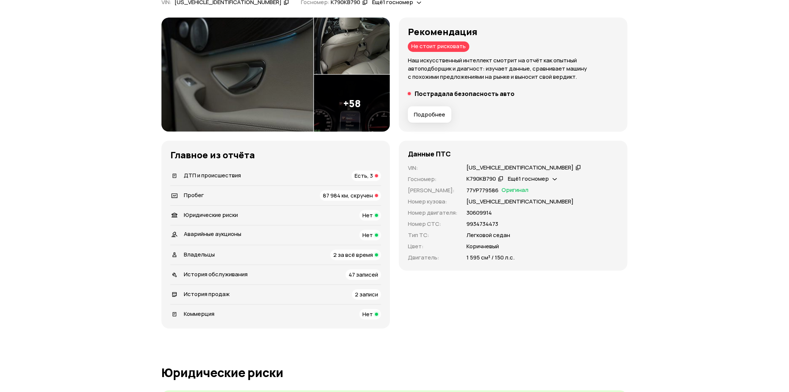
click at [515, 177] on span "Ещё 1 госномер" at bounding box center [528, 179] width 41 height 8
click at [498, 178] on icon at bounding box center [500, 178] width 5 height 7
click at [545, 178] on span "Ещё 1 госномер" at bounding box center [528, 179] width 41 height 8
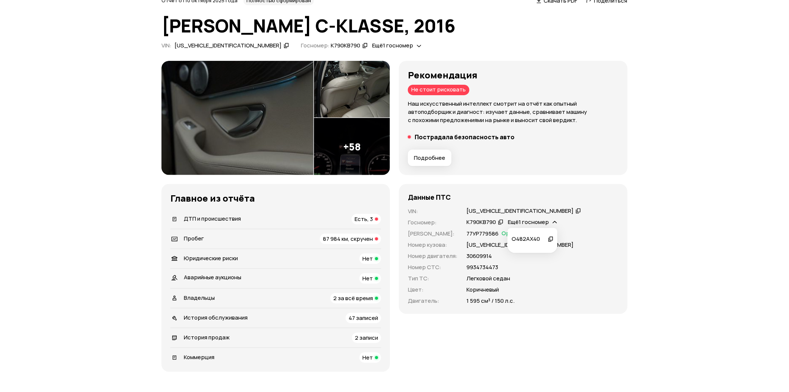
scroll to position [0, 0]
